Goal: Find contact information: Obtain details needed to contact an individual or organization

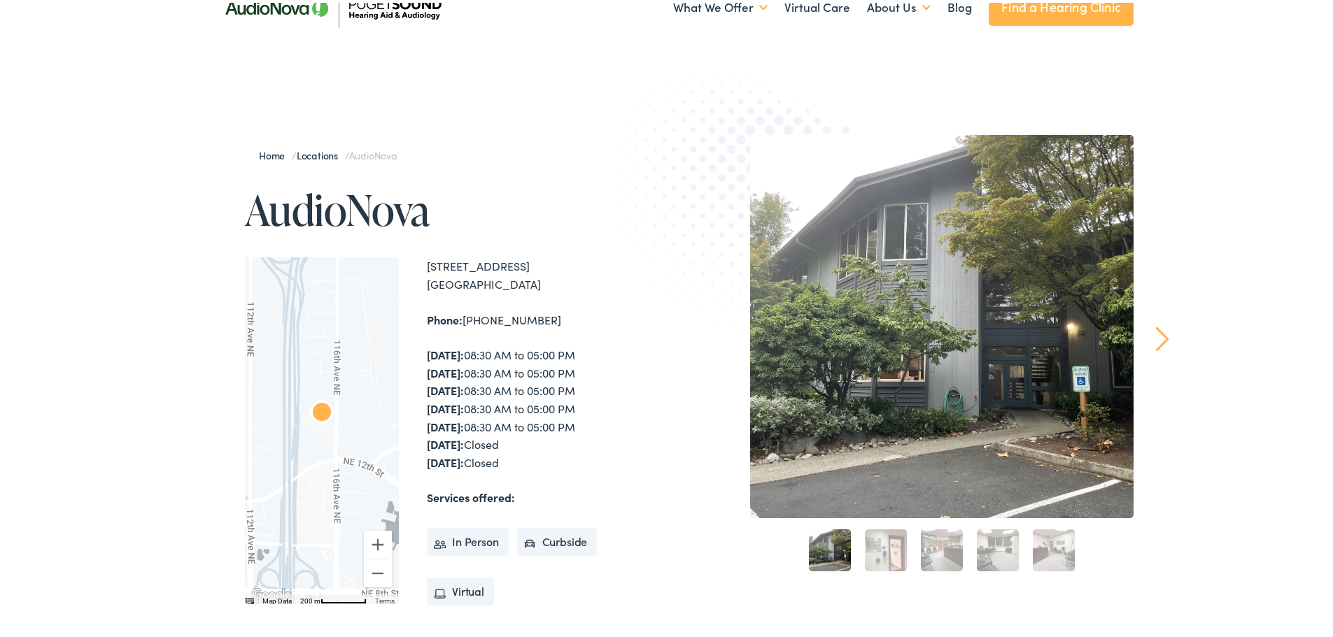
scroll to position [70, 0]
click at [483, 499] on strong "Services offered:" at bounding box center [471, 495] width 88 height 15
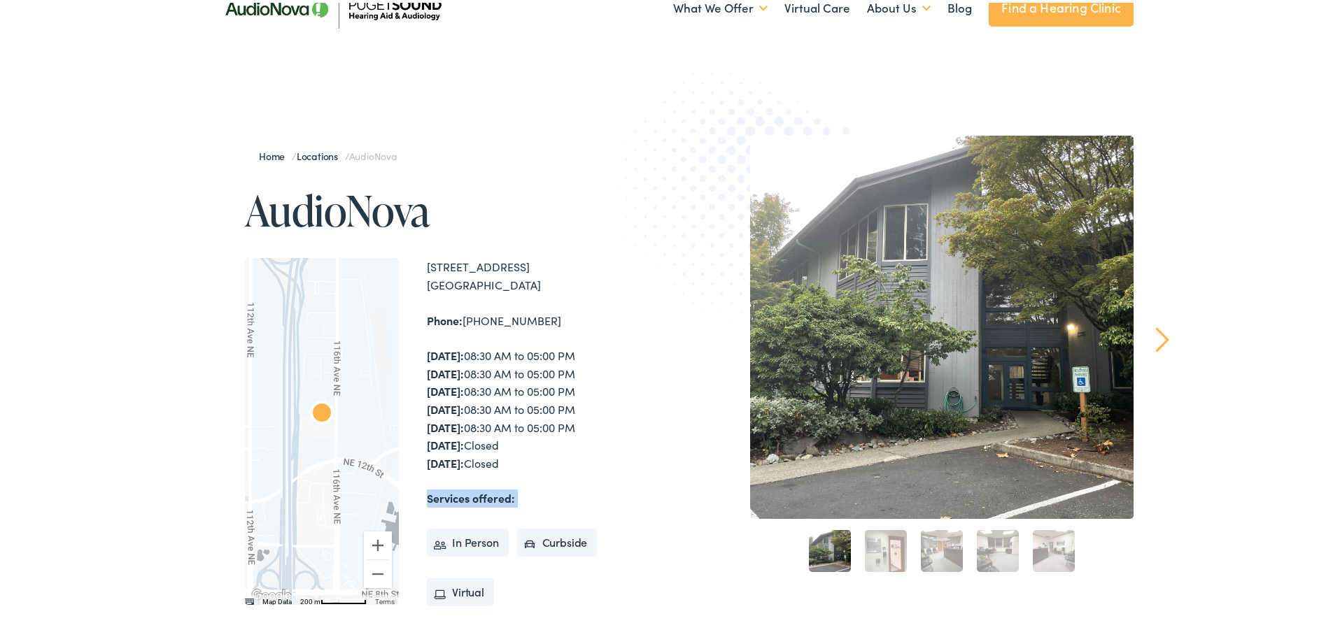
click at [598, 480] on div "[STREET_ADDRESS] Phone: [PHONE_NUMBER] [DATE]: 08:30 AM to 05:00 PM [DATE]: 08:…" at bounding box center [549, 428] width 245 height 347
click at [490, 498] on strong "Services offered:" at bounding box center [471, 495] width 88 height 15
click at [608, 483] on div "[STREET_ADDRESS] Phone: [PHONE_NUMBER] [DATE]: 08:30 AM to 05:00 PM [DATE]: 08:…" at bounding box center [549, 428] width 245 height 347
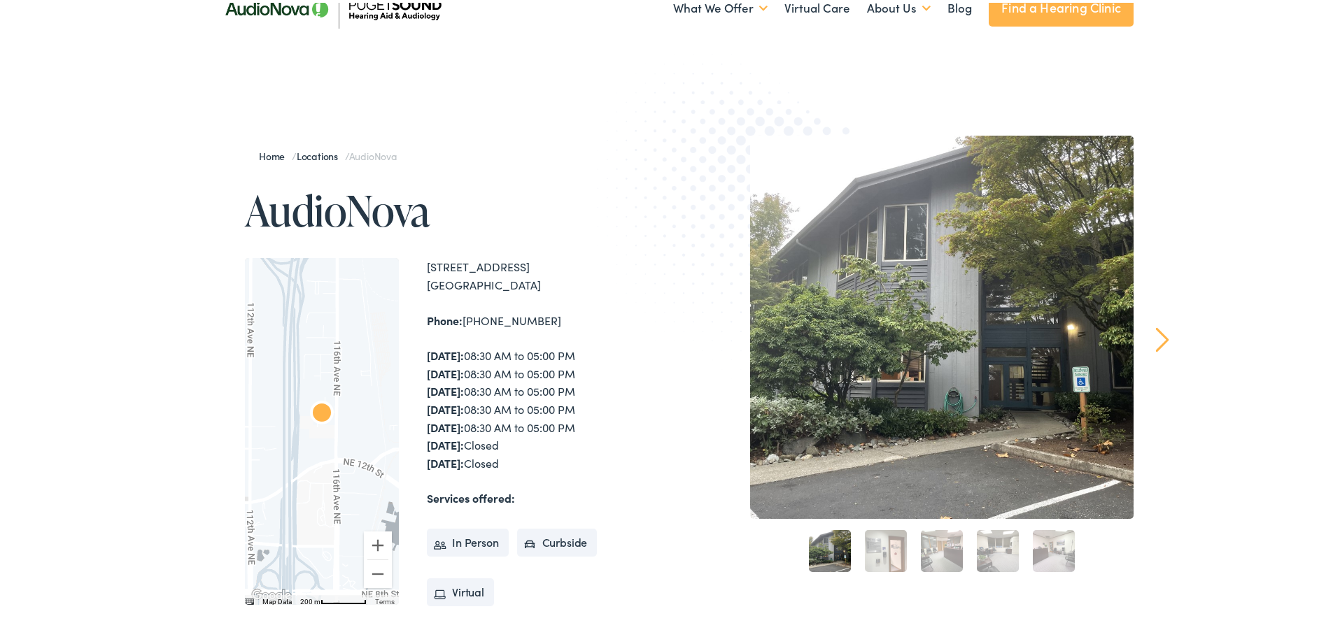
click at [608, 483] on div "[STREET_ADDRESS] Phone: [PHONE_NUMBER] [DATE]: 08:30 AM to 05:00 PM [DATE]: 08:…" at bounding box center [549, 428] width 245 height 347
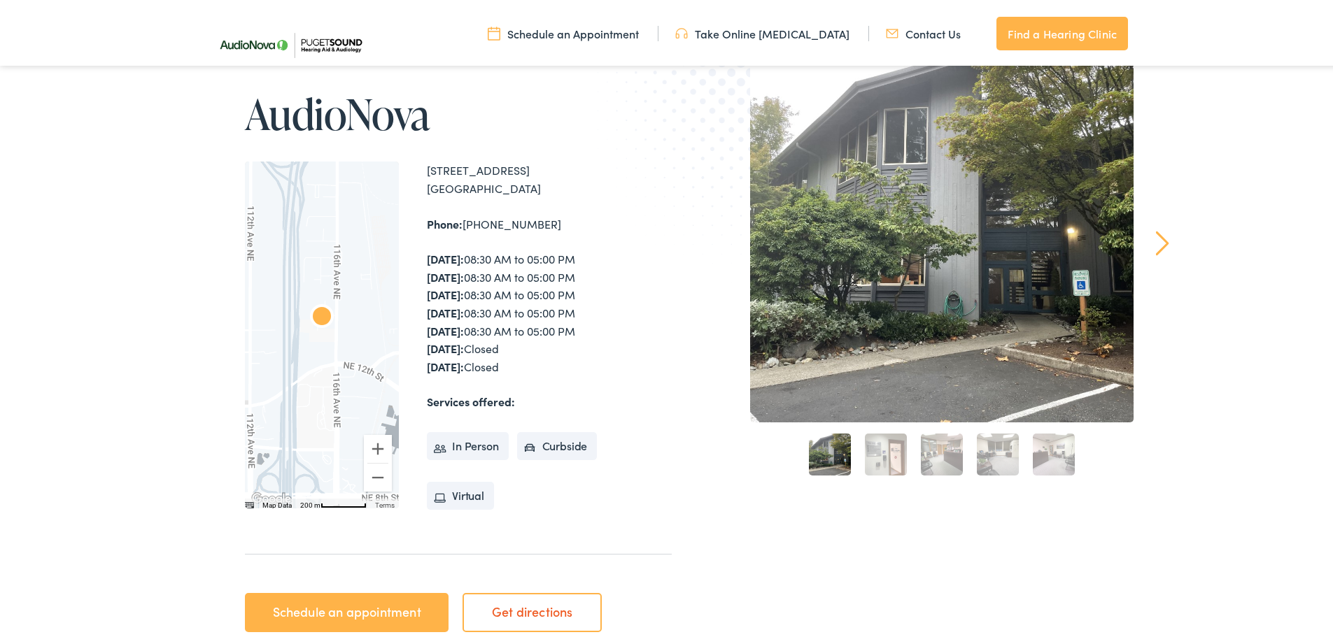
scroll to position [140, 0]
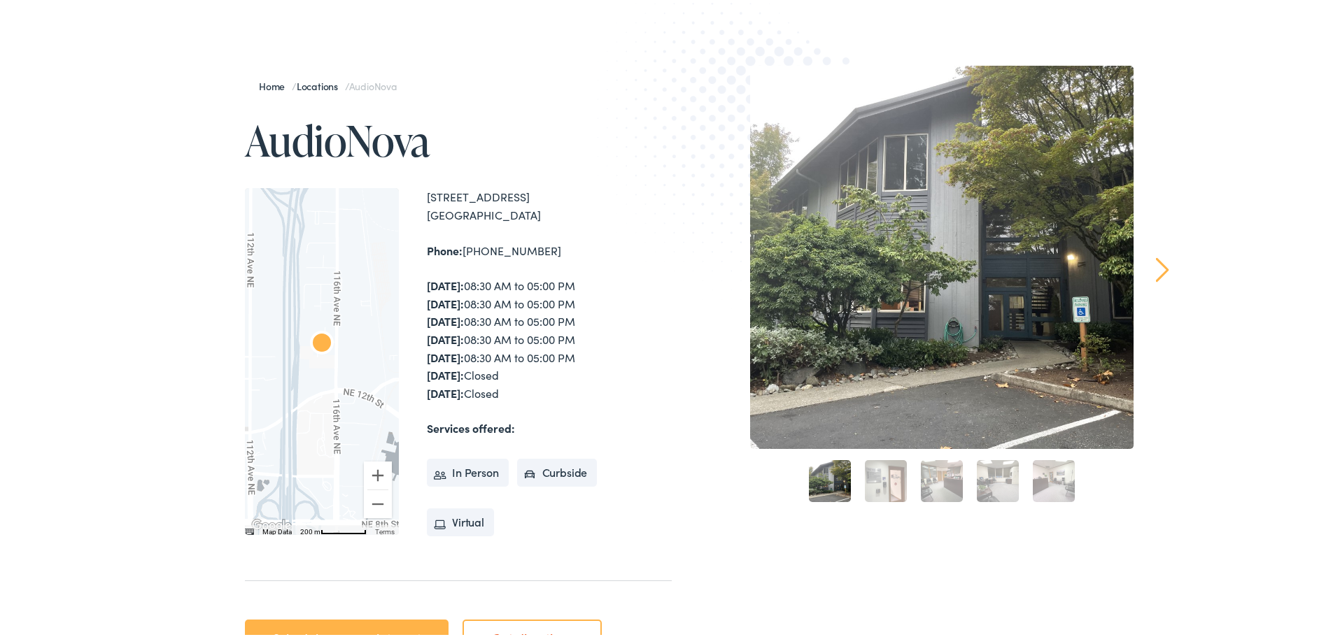
click at [477, 390] on div "[DATE]: 08:30 AM to 05:00 PM [DATE]: 08:30 AM to 05:00 PM [DATE]: 08:30 AM to 0…" at bounding box center [549, 336] width 245 height 125
click at [504, 401] on div "[STREET_ADDRESS] Phone: [PHONE_NUMBER] [DATE]: 08:30 AM to 05:00 PM [DATE]: 08:…" at bounding box center [549, 358] width 245 height 347
click at [496, 393] on div "[DATE]: 08:30 AM to 05:00 PM [DATE]: 08:30 AM to 05:00 PM [DATE]: 08:30 AM to 0…" at bounding box center [549, 336] width 245 height 125
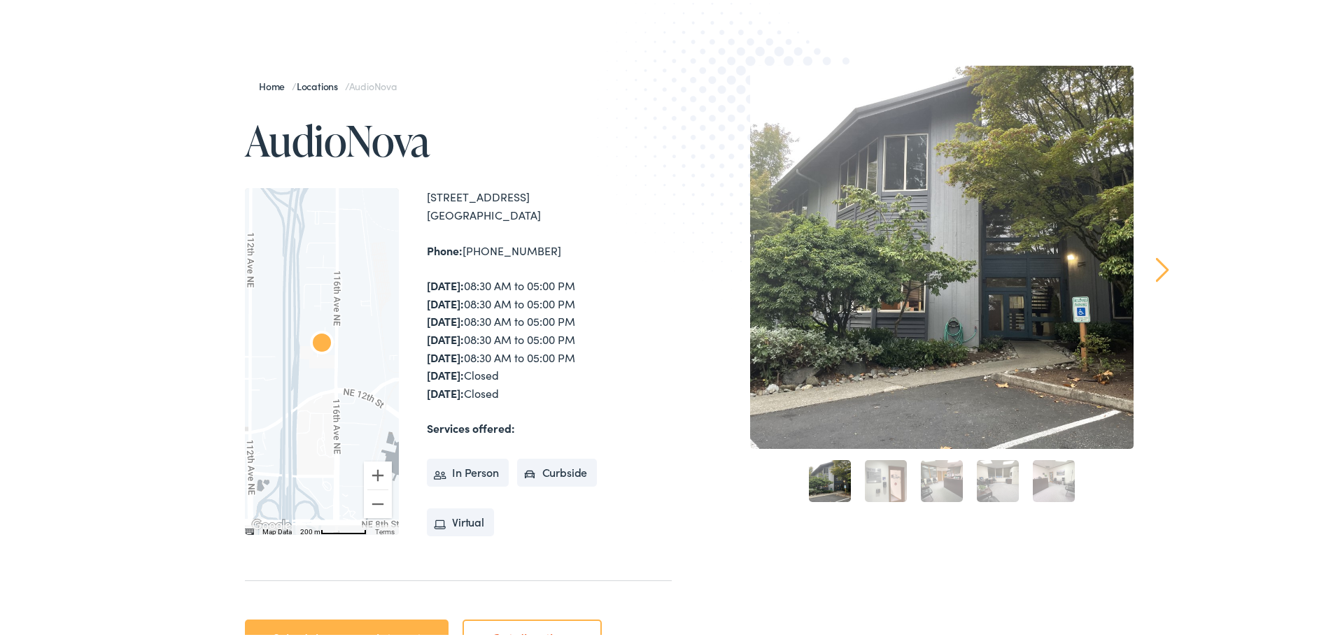
click at [538, 405] on div "[STREET_ADDRESS] Phone: [PHONE_NUMBER] [DATE]: 08:30 AM to 05:00 PM [DATE]: 08:…" at bounding box center [549, 358] width 245 height 347
click at [476, 422] on strong "Services offered:" at bounding box center [471, 425] width 88 height 15
click at [543, 427] on div "Services offered: In Person Curbside Virtual" at bounding box center [549, 477] width 245 height 121
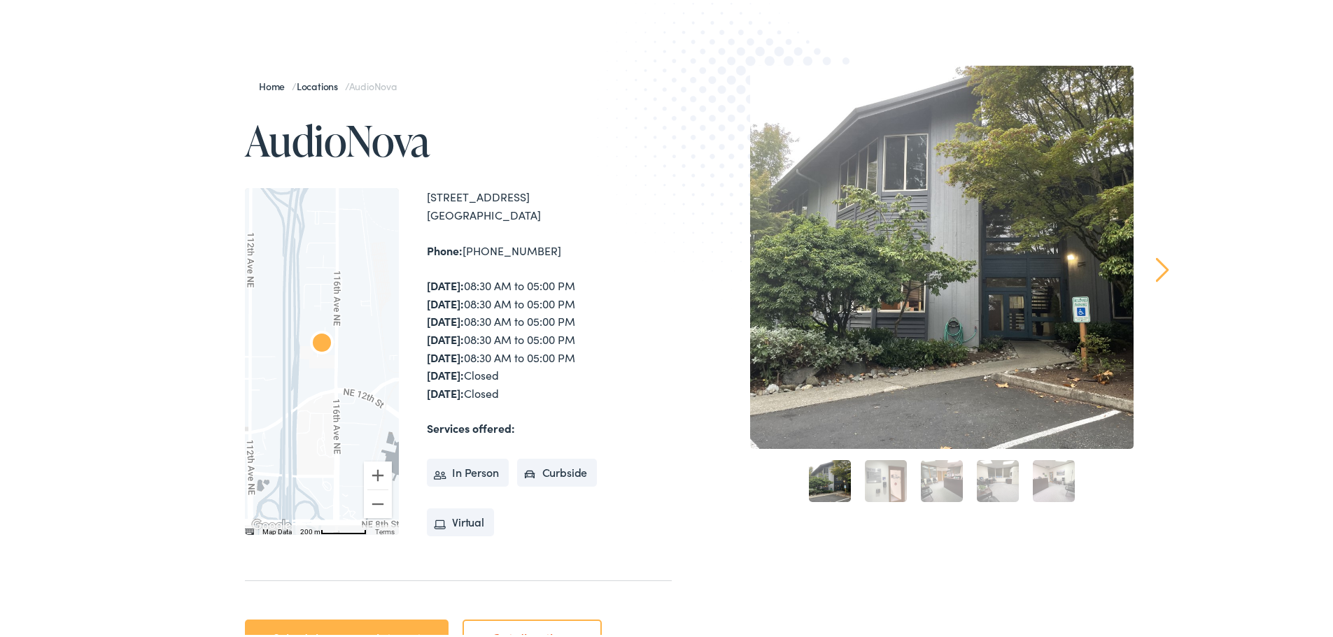
click at [543, 427] on div "Services offered: In Person Curbside Virtual" at bounding box center [549, 477] width 245 height 121
click at [513, 426] on div "Services offered: In Person Curbside Virtual" at bounding box center [549, 477] width 245 height 121
click at [511, 427] on div "Services offered: In Person Curbside Virtual" at bounding box center [549, 477] width 245 height 121
drag, startPoint x: 503, startPoint y: 427, endPoint x: 472, endPoint y: 424, distance: 31.0
click at [473, 424] on strong "Services offered:" at bounding box center [471, 425] width 88 height 15
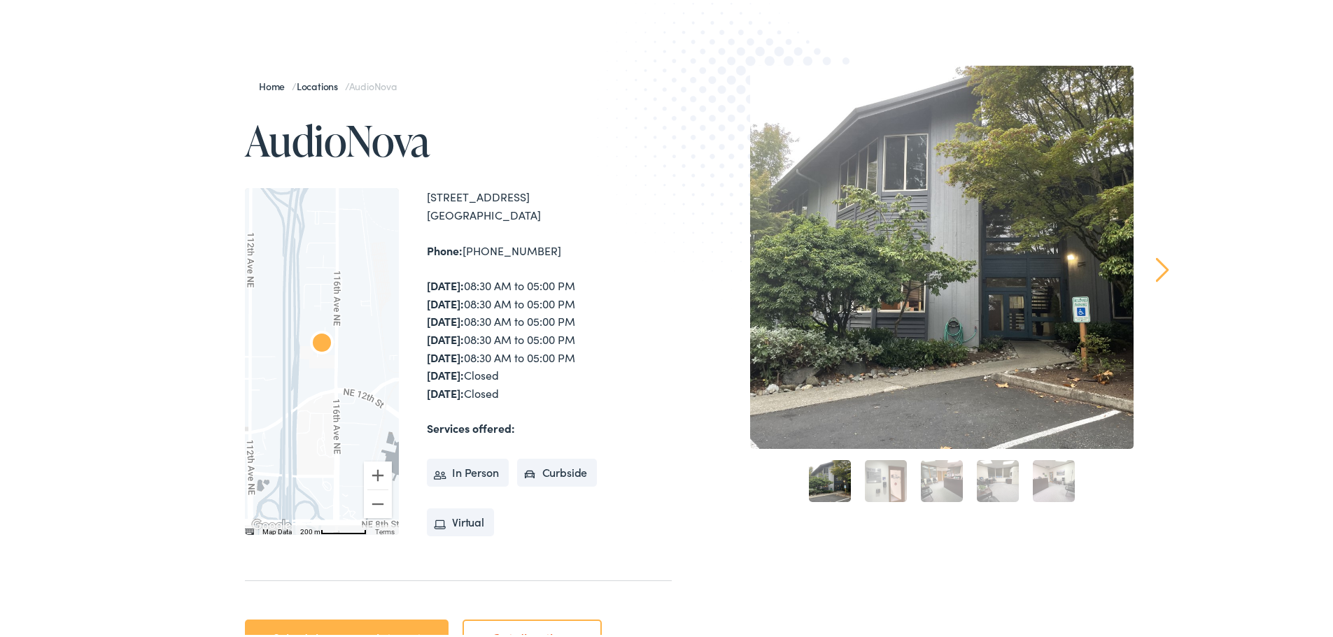
click at [437, 425] on strong "Services offered:" at bounding box center [471, 425] width 88 height 15
click at [427, 425] on strong "Services offered:" at bounding box center [471, 425] width 88 height 15
drag, startPoint x: 490, startPoint y: 423, endPoint x: 509, endPoint y: 423, distance: 18.2
click at [509, 423] on strong "Services offered:" at bounding box center [471, 425] width 88 height 15
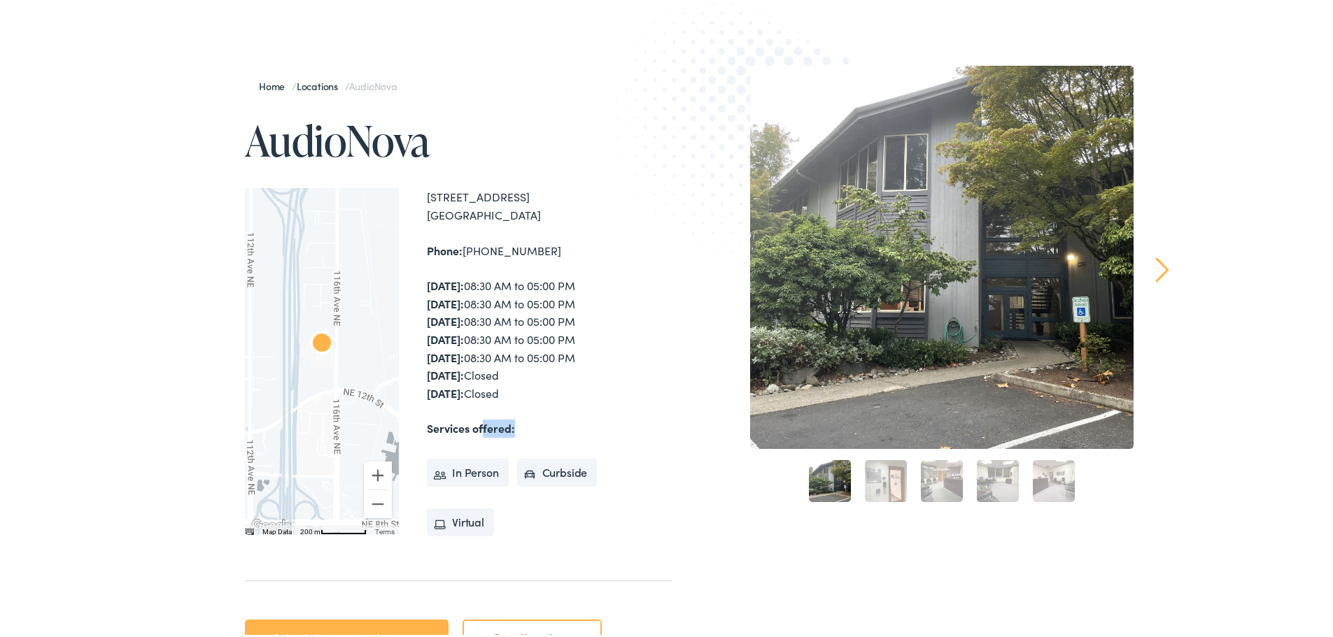
click at [512, 423] on div "Services offered: In Person Curbside Virtual" at bounding box center [549, 477] width 245 height 121
click at [511, 427] on div "Services offered: In Person Curbside Virtual" at bounding box center [549, 477] width 245 height 121
drag, startPoint x: 491, startPoint y: 425, endPoint x: 481, endPoint y: 423, distance: 10.9
click at [488, 425] on strong "Services offered:" at bounding box center [471, 425] width 88 height 15
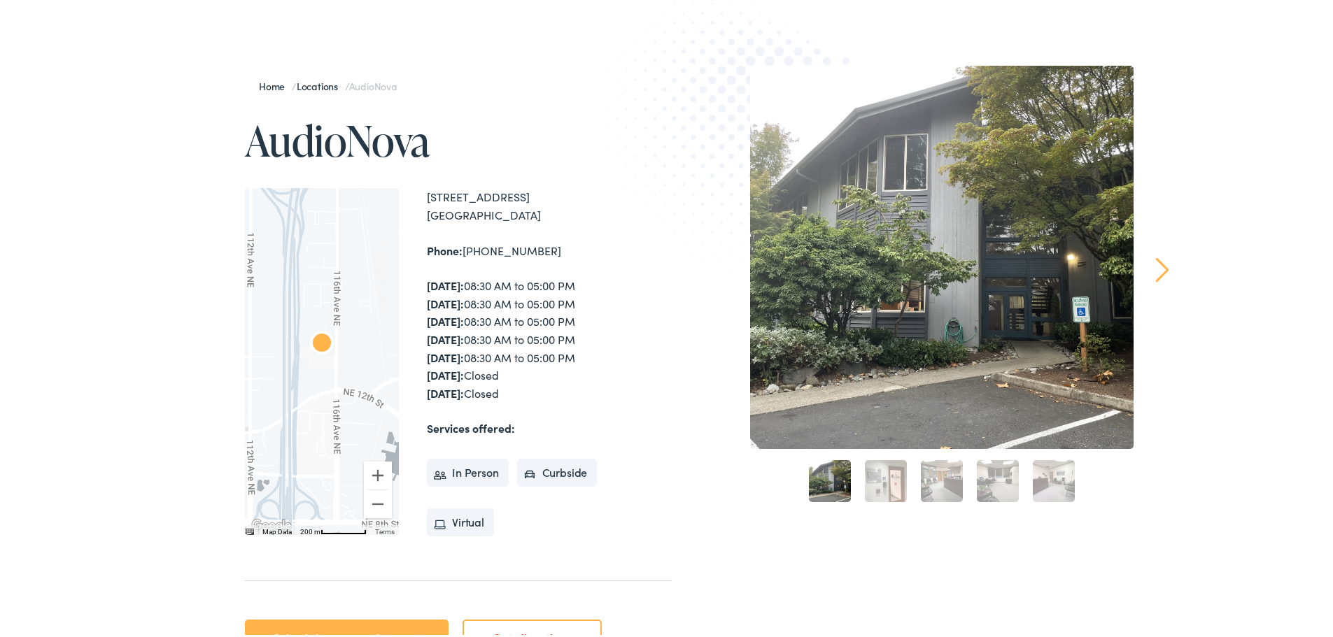
click at [466, 423] on strong "Services offered:" at bounding box center [471, 425] width 88 height 15
click at [506, 426] on strong "Services offered:" at bounding box center [471, 425] width 88 height 15
click at [640, 206] on img at bounding box center [750, 139] width 306 height 335
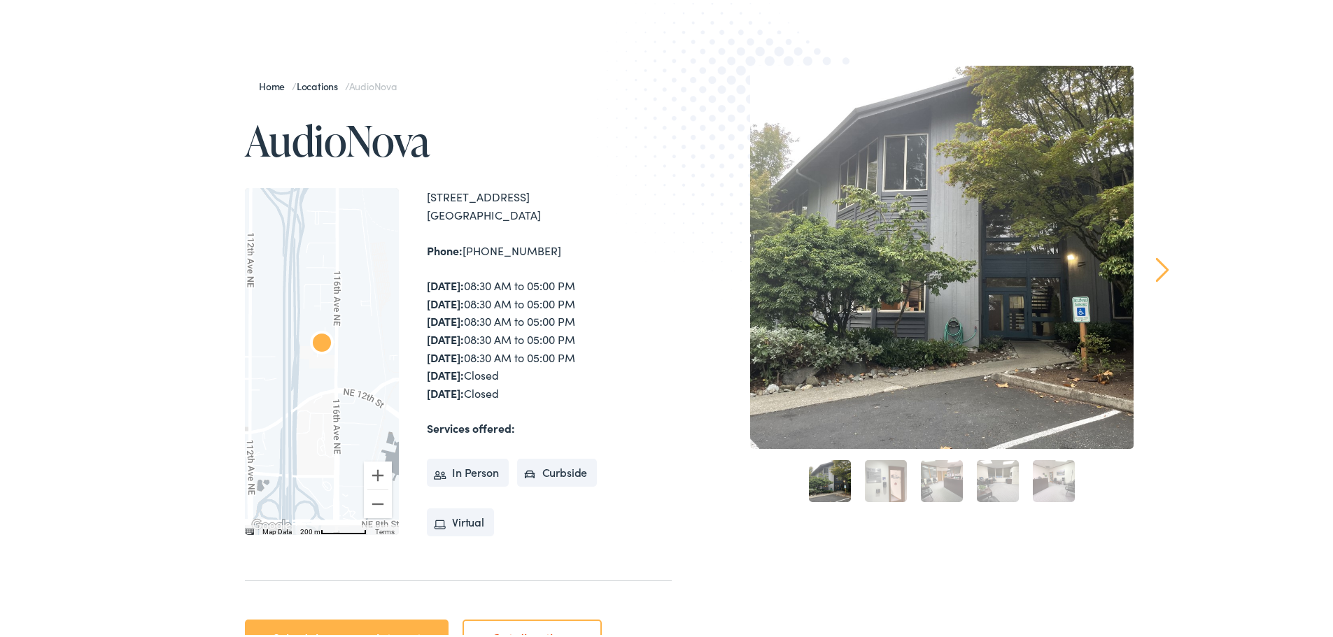
click at [579, 281] on div "[DATE]: 08:30 AM to 05:00 PM [DATE]: 08:30 AM to 05:00 PM [DATE]: 08:30 AM to 0…" at bounding box center [549, 336] width 245 height 125
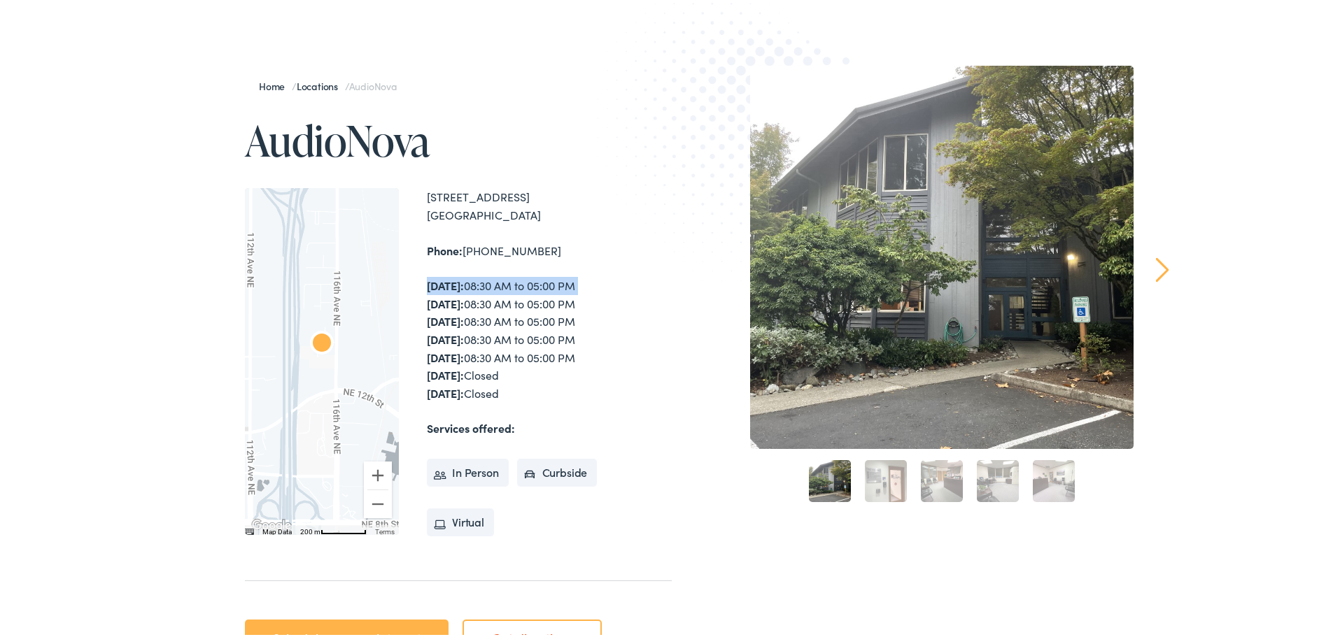
click at [551, 285] on div "[DATE]: 08:30 AM to 05:00 PM [DATE]: 08:30 AM to 05:00 PM [DATE]: 08:30 AM to 0…" at bounding box center [549, 336] width 245 height 125
click at [467, 286] on div "[DATE]: 08:30 AM to 05:00 PM [DATE]: 08:30 AM to 05:00 PM [DATE]: 08:30 AM to 0…" at bounding box center [549, 336] width 245 height 125
click at [474, 284] on div "[DATE]: 08:30 AM to 05:00 PM [DATE]: 08:30 AM to 05:00 PM [DATE]: 08:30 AM to 0…" at bounding box center [549, 336] width 245 height 125
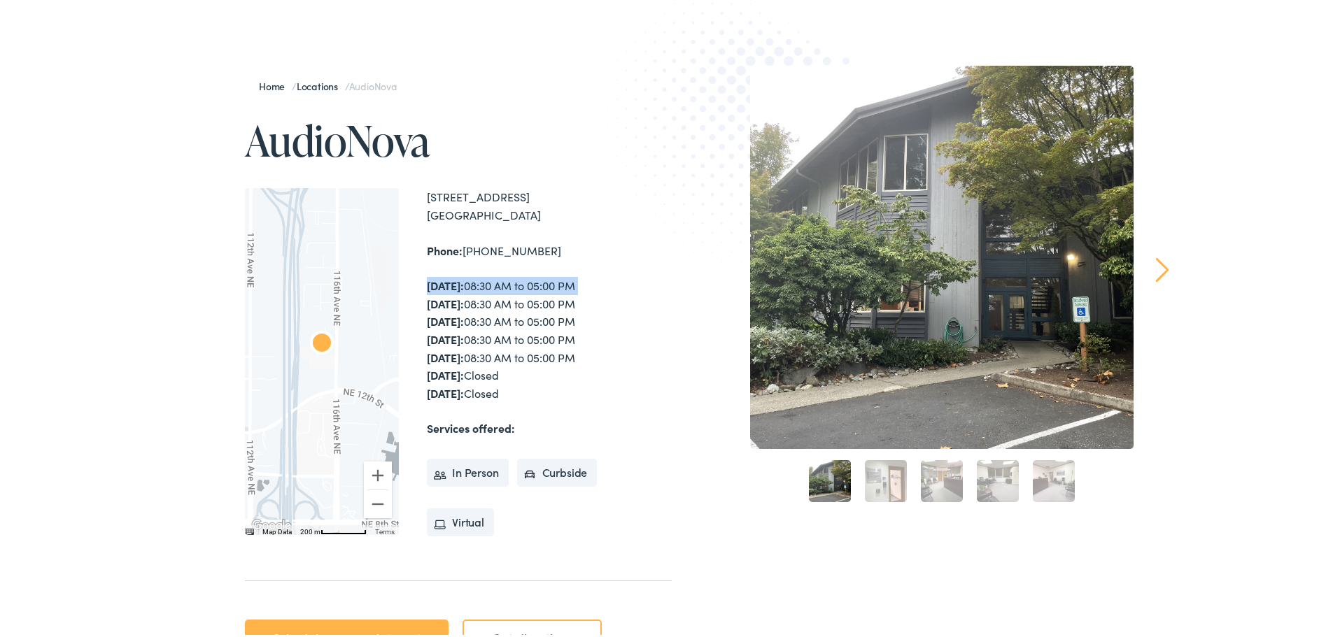
drag, startPoint x: 474, startPoint y: 284, endPoint x: 552, endPoint y: 285, distance: 78.4
click at [552, 285] on div "[DATE]: 08:30 AM to 05:00 PM [DATE]: 08:30 AM to 05:00 PM [DATE]: 08:30 AM to 0…" at bounding box center [549, 336] width 245 height 125
click at [555, 299] on div "[DATE]: 08:30 AM to 05:00 PM [DATE]: 08:30 AM to 05:00 PM [DATE]: 08:30 AM to 0…" at bounding box center [549, 336] width 245 height 125
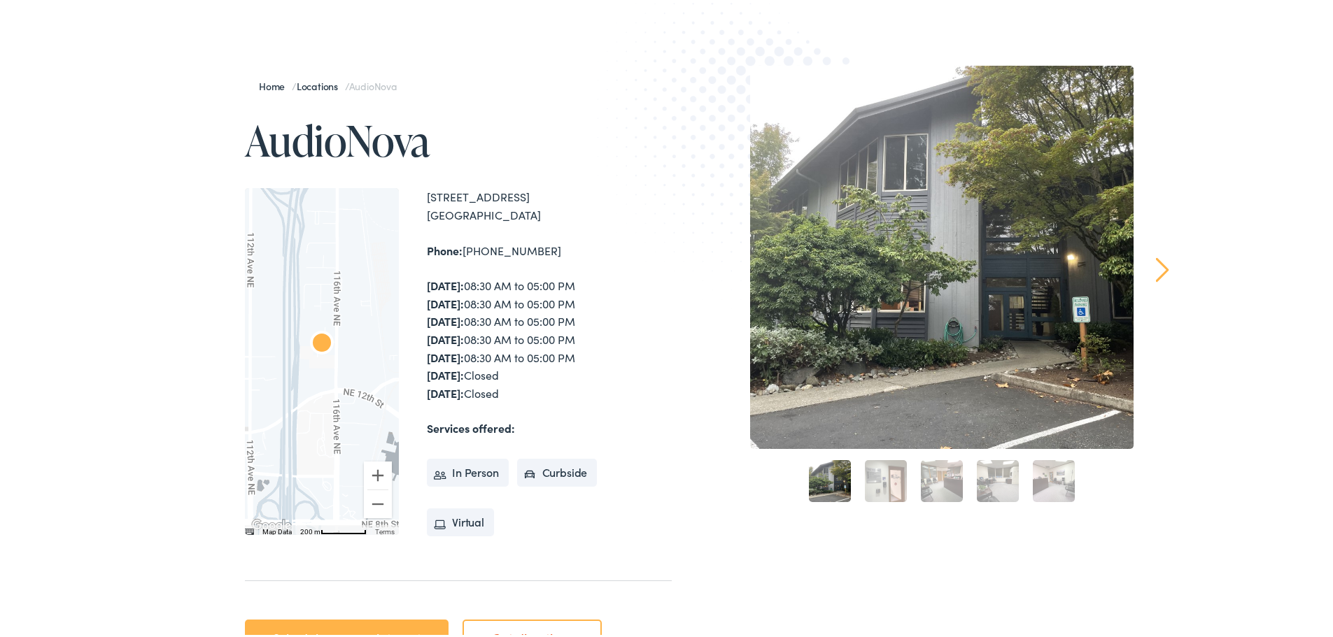
click at [542, 318] on div "[DATE]: 08:30 AM to 05:00 PM [DATE]: 08:30 AM to 05:00 PM [DATE]: 08:30 AM to 0…" at bounding box center [549, 336] width 245 height 125
click at [543, 335] on div "[DATE]: 08:30 AM to 05:00 PM [DATE]: 08:30 AM to 05:00 PM [DATE]: 08:30 AM to 0…" at bounding box center [549, 336] width 245 height 125
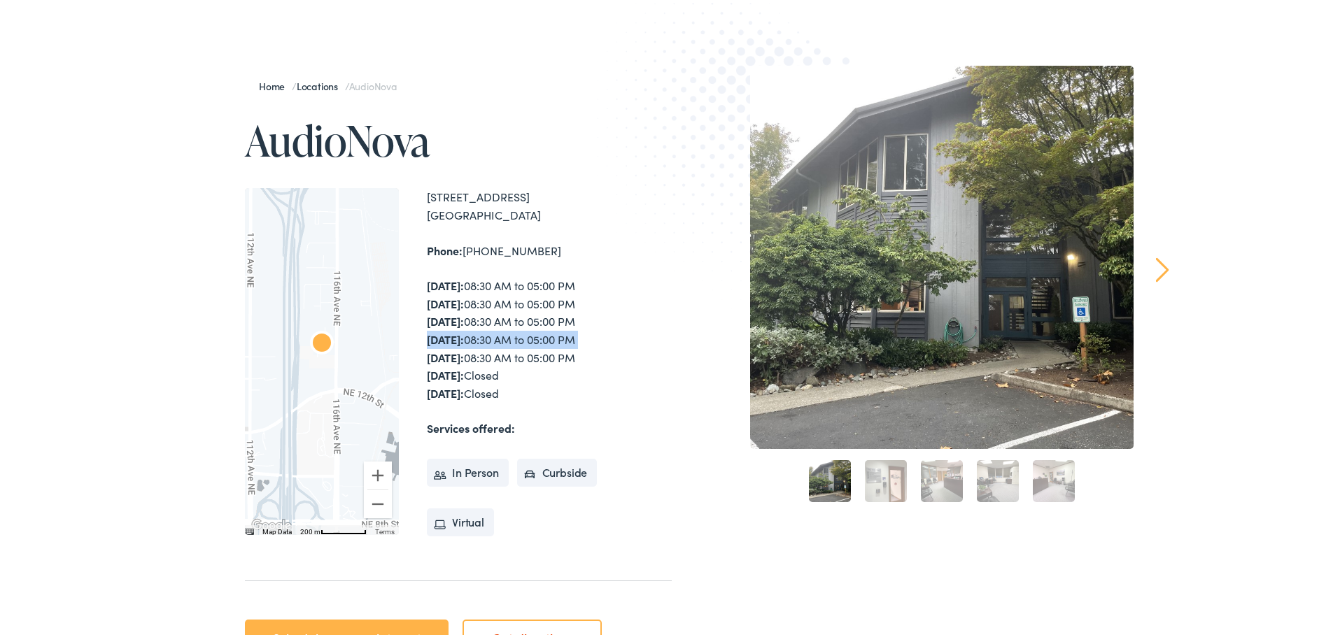
click at [543, 335] on div "[DATE]: 08:30 AM to 05:00 PM [DATE]: 08:30 AM to 05:00 PM [DATE]: 08:30 AM to 0…" at bounding box center [549, 336] width 245 height 125
click at [578, 346] on div "[DATE]: 08:30 AM to 05:00 PM [DATE]: 08:30 AM to 05:00 PM [DATE]: 08:30 AM to 0…" at bounding box center [549, 336] width 245 height 125
click at [578, 339] on div "[DATE]: 08:30 AM to 05:00 PM [DATE]: 08:30 AM to 05:00 PM [DATE]: 08:30 AM to 0…" at bounding box center [549, 336] width 245 height 125
click at [581, 369] on div "[DATE]: 08:30 AM to 05:00 PM [DATE]: 08:30 AM to 05:00 PM [DATE]: 08:30 AM to 0…" at bounding box center [549, 336] width 245 height 125
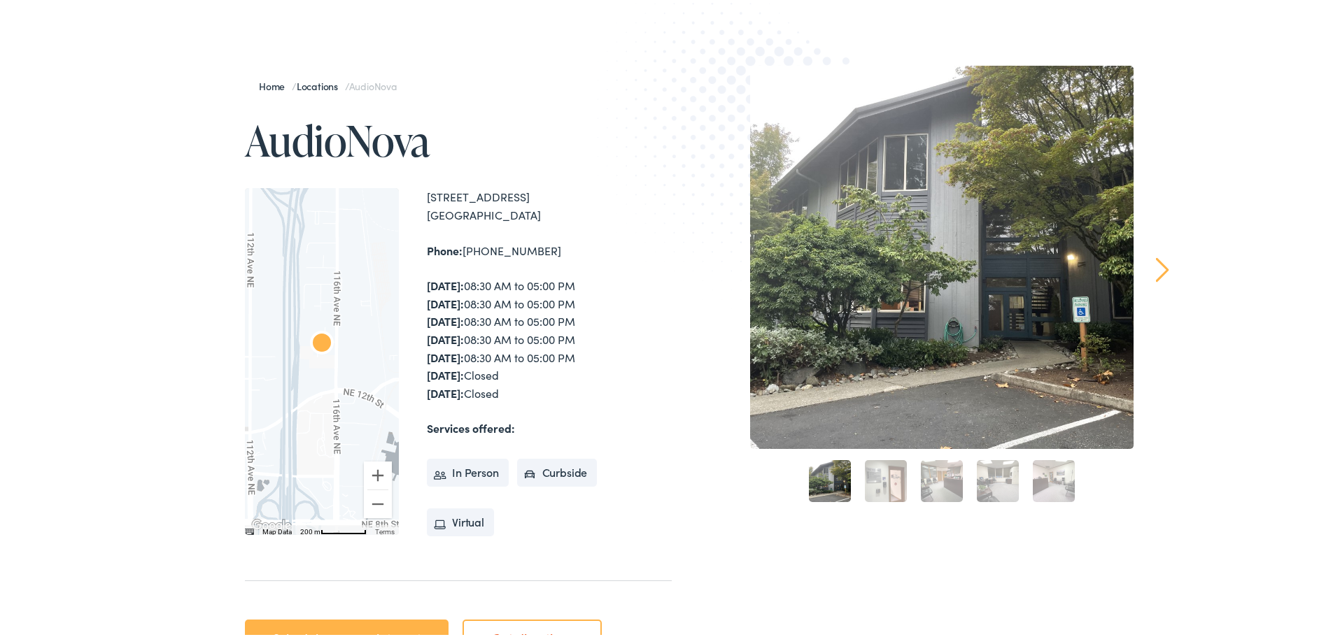
click at [562, 354] on div "[DATE]: 08:30 AM to 05:00 PM [DATE]: 08:30 AM to 05:00 PM [DATE]: 08:30 AM to 0…" at bounding box center [549, 336] width 245 height 125
click at [570, 385] on div "[DATE]: 08:30 AM to 05:00 PM [DATE]: 08:30 AM to 05:00 PM [DATE]: 08:30 AM to 0…" at bounding box center [549, 336] width 245 height 125
click at [568, 355] on div "[DATE]: 08:30 AM to 05:00 PM [DATE]: 08:30 AM to 05:00 PM [DATE]: 08:30 AM to 0…" at bounding box center [549, 336] width 245 height 125
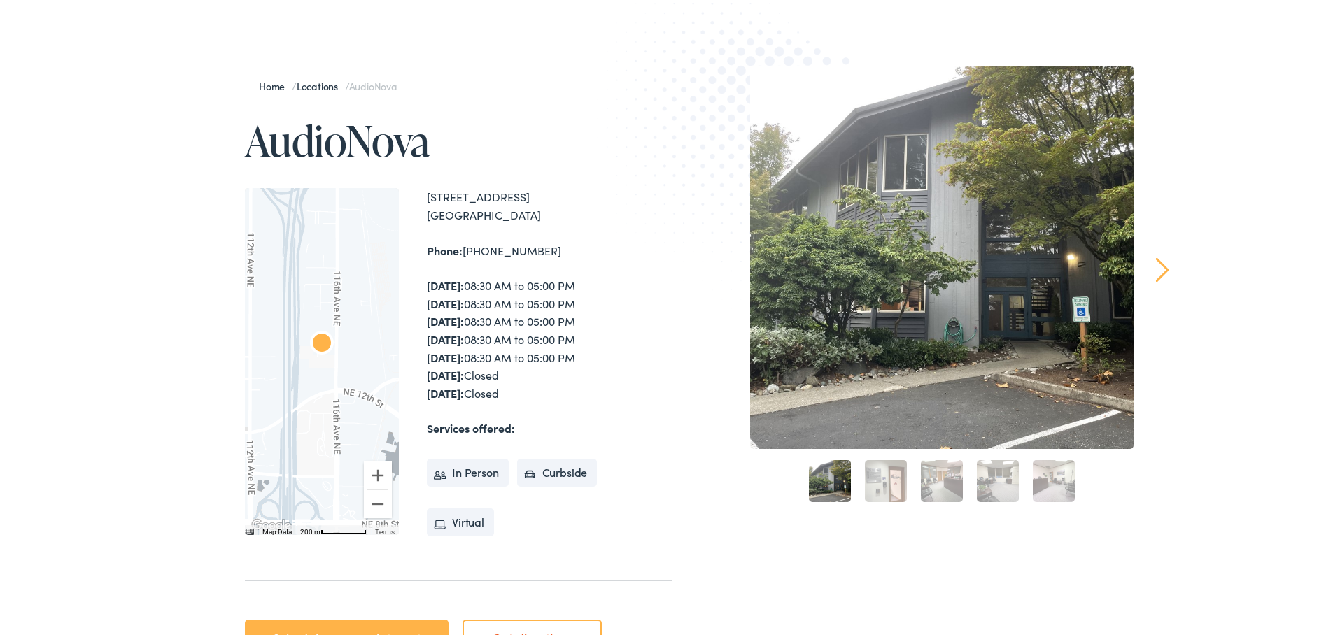
click at [555, 384] on div "[DATE]: 08:30 AM to 05:00 PM [DATE]: 08:30 AM to 05:00 PM [DATE]: 08:30 AM to 0…" at bounding box center [549, 336] width 245 height 125
